Goal: Information Seeking & Learning: Learn about a topic

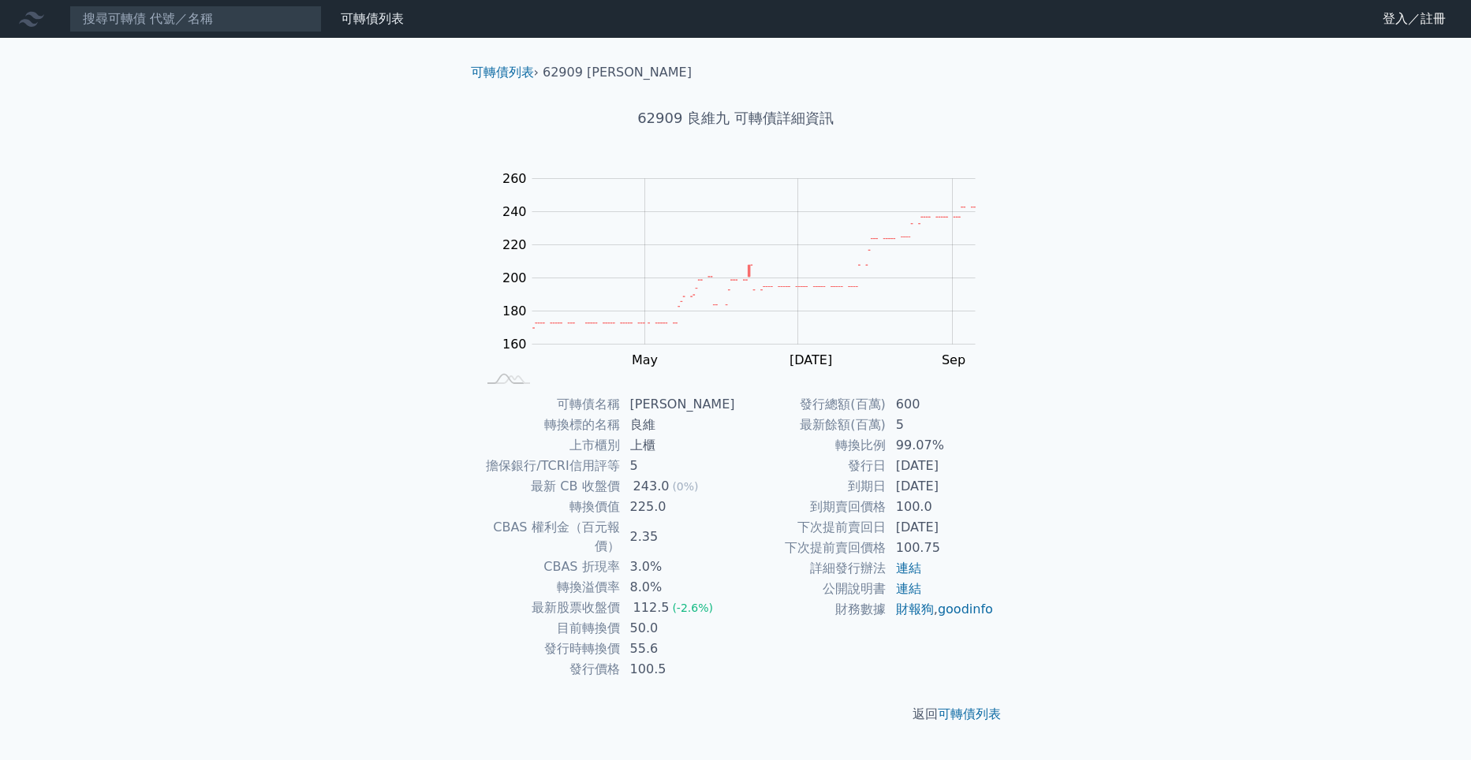
click at [502, 62] on div "可轉債列表 › 62909 良維九" at bounding box center [735, 60] width 555 height 44
click at [503, 73] on link "可轉債列表" at bounding box center [502, 72] width 63 height 15
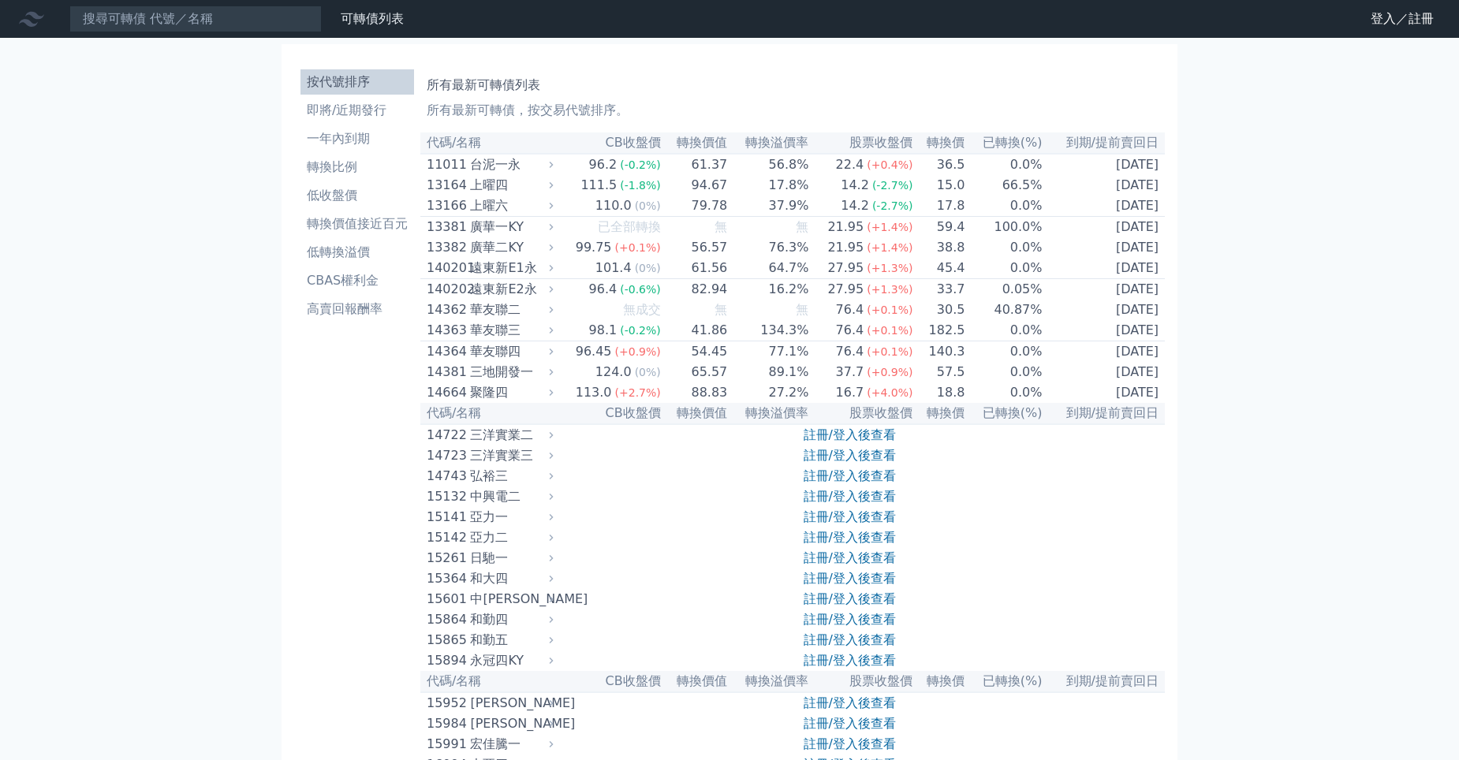
scroll to position [6540, 0]
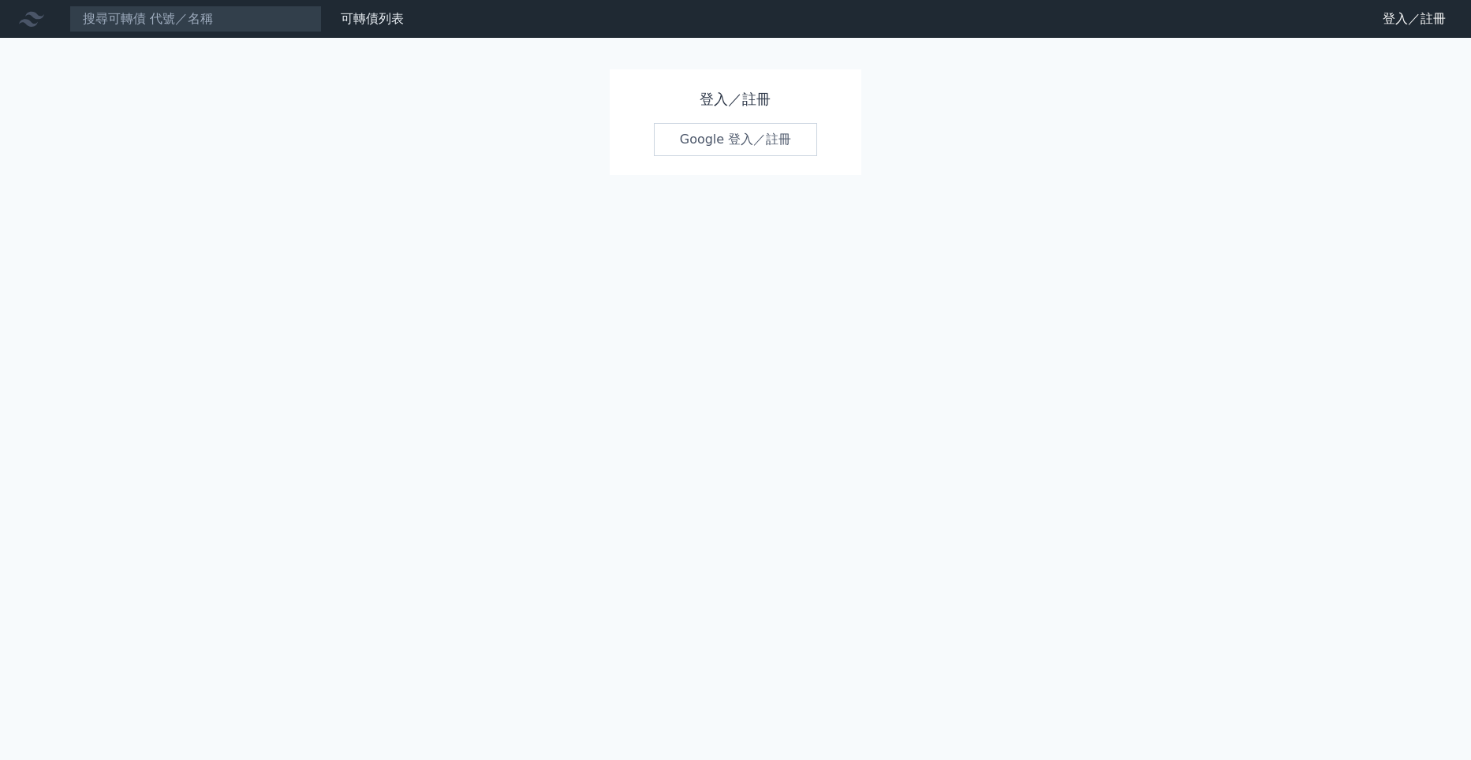
click at [716, 159] on div "登入／註冊 Google 登入／註冊" at bounding box center [736, 122] width 252 height 106
click at [726, 145] on link "Google 登入／註冊" at bounding box center [736, 139] width 164 height 33
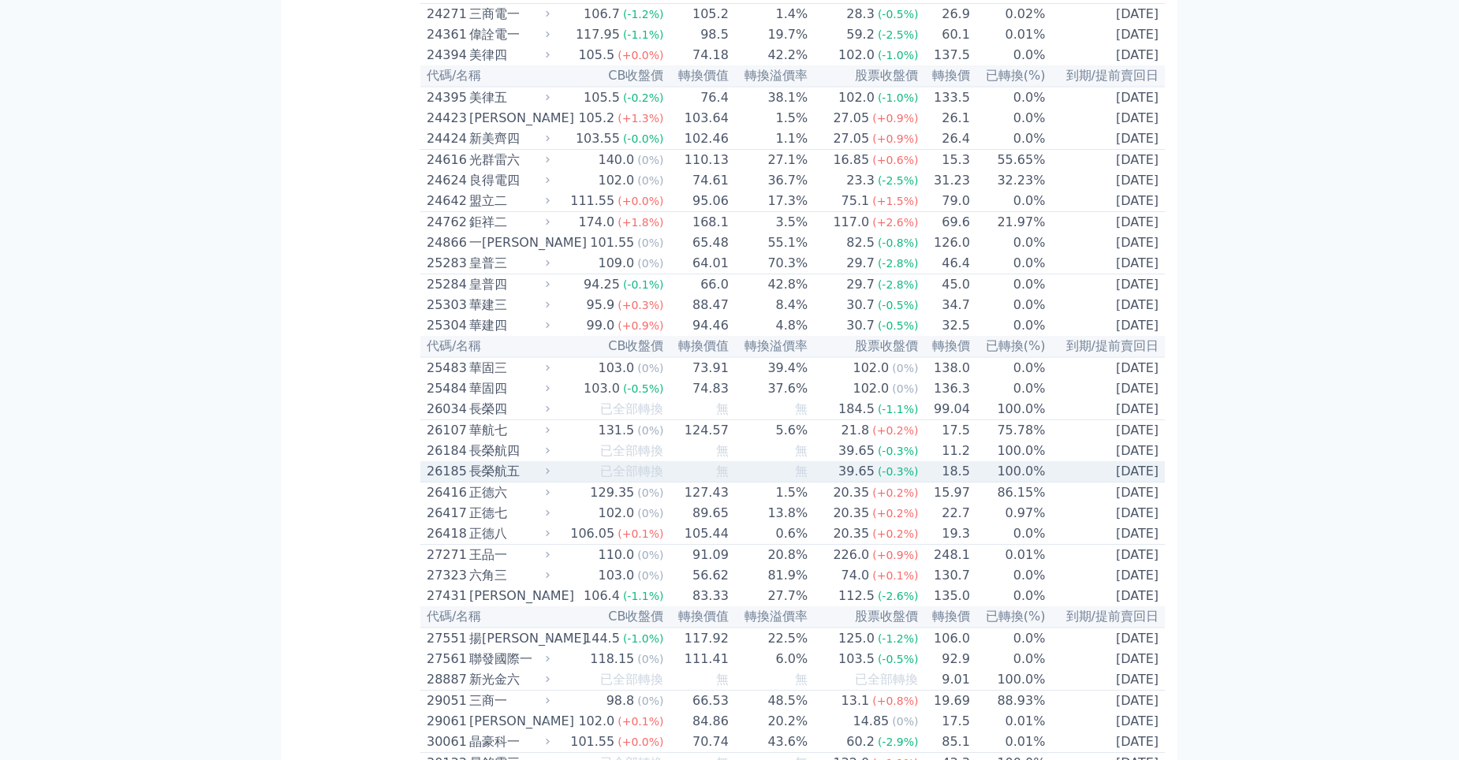
scroll to position [6593, 0]
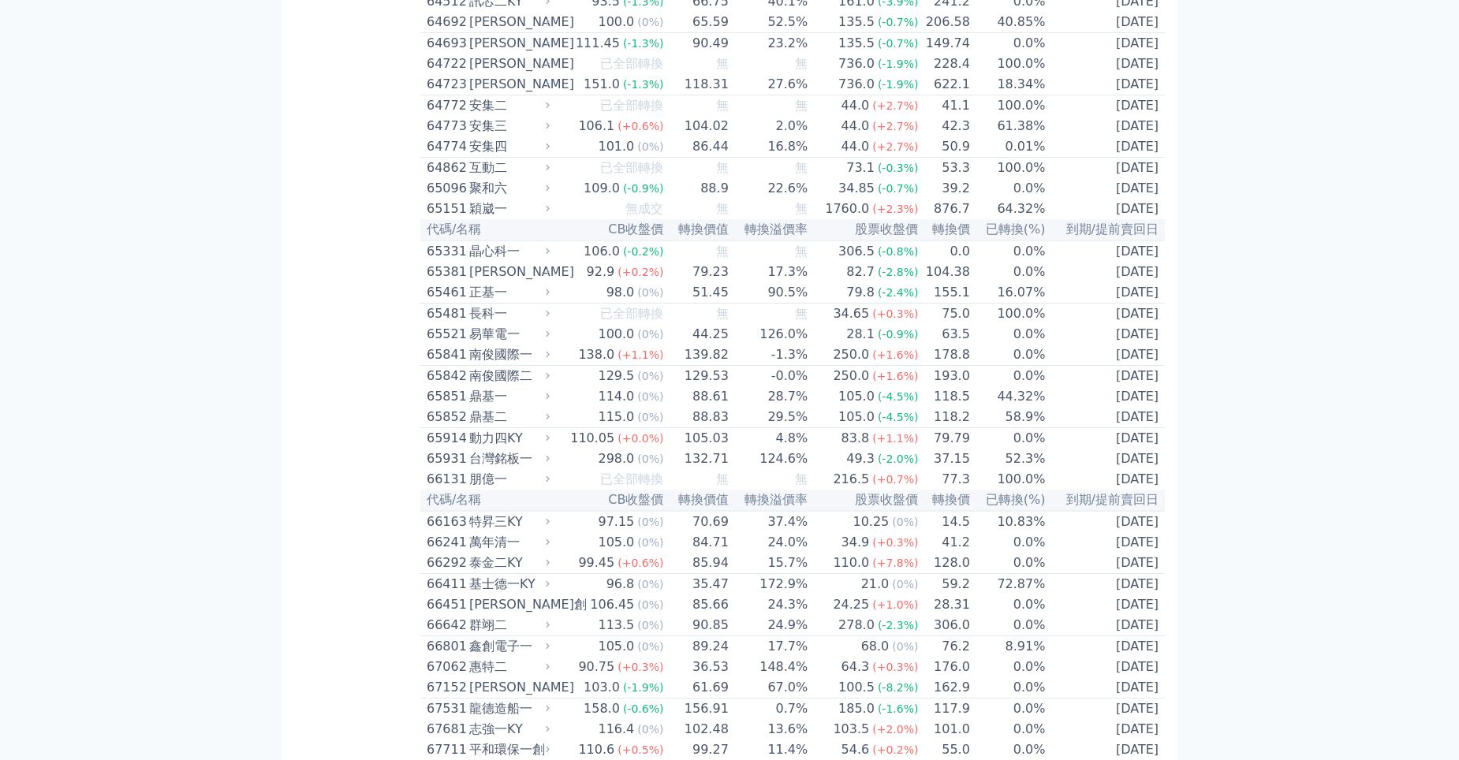
scroll to position [7224, 0]
